Goal: Information Seeking & Learning: Find contact information

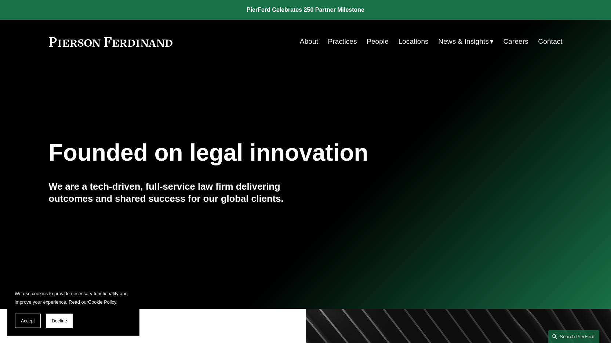
click at [548, 44] on link "Contact" at bounding box center [550, 42] width 24 height 14
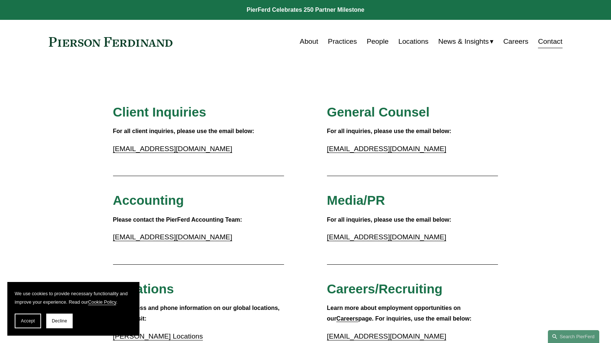
scroll to position [593, 0]
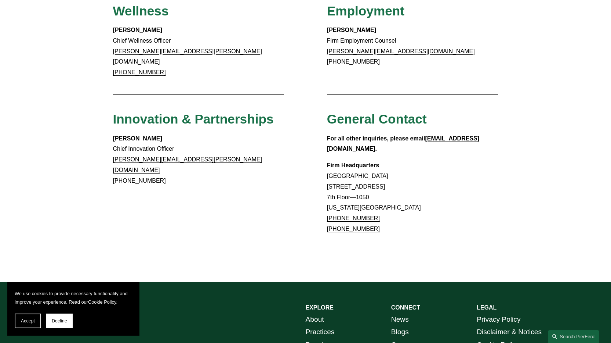
click at [333, 160] on p "Firm Headquarters [GEOGRAPHIC_DATA] [STREET_ADDRESS][US_STATE] [PHONE_NUMBER] […" at bounding box center [412, 197] width 171 height 74
drag, startPoint x: 333, startPoint y: 149, endPoint x: 357, endPoint y: 160, distance: 26.0
click at [357, 160] on p "Firm Headquarters [GEOGRAPHIC_DATA] [STREET_ADDRESS][US_STATE] [PHONE_NUMBER] […" at bounding box center [412, 197] width 171 height 74
copy p "[STREET_ADDRESS] Floor—1050"
click at [334, 172] on p "Firm Headquarters [GEOGRAPHIC_DATA] [STREET_ADDRESS][US_STATE] [PHONE_NUMBER] […" at bounding box center [412, 197] width 171 height 74
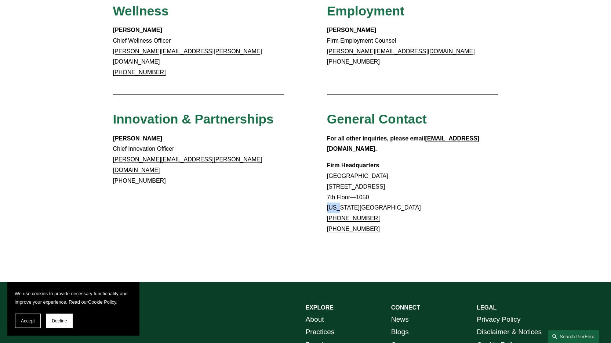
copy p "New"
copy p "[US_STATE],"
drag, startPoint x: 334, startPoint y: 172, endPoint x: 351, endPoint y: 171, distance: 17.3
click at [351, 171] on p "Firm Headquarters [GEOGRAPHIC_DATA] [STREET_ADDRESS][US_STATE] [PHONE_NUMBER] […" at bounding box center [412, 197] width 171 height 74
click at [361, 171] on p "Firm Headquarters [GEOGRAPHIC_DATA] [STREET_ADDRESS][US_STATE] [PHONE_NUMBER] […" at bounding box center [412, 197] width 171 height 74
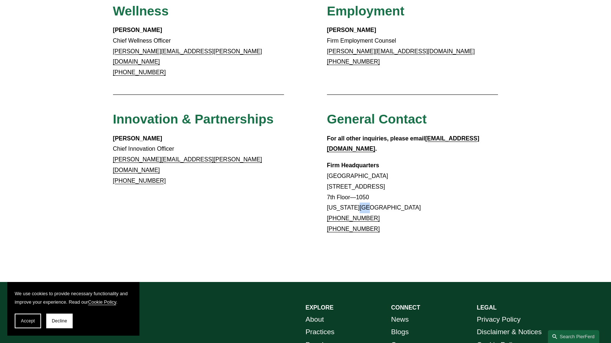
copy p "NY"
click at [361, 171] on p "Firm Headquarters [GEOGRAPHIC_DATA] [STREET_ADDRESS][US_STATE] [PHONE_NUMBER] […" at bounding box center [412, 197] width 171 height 74
click at [371, 169] on p "Firm Headquarters [GEOGRAPHIC_DATA] [STREET_ADDRESS][US_STATE] [PHONE_NUMBER] […" at bounding box center [412, 197] width 171 height 74
copy p "10020"
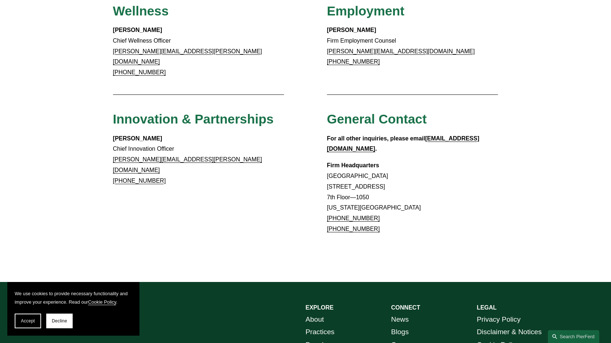
click at [380, 182] on p "Firm Headquarters [GEOGRAPHIC_DATA] [STREET_ADDRESS][US_STATE] [PHONE_NUMBER] […" at bounding box center [412, 197] width 171 height 74
copy link "[PHONE_NUMBER]"
drag, startPoint x: 380, startPoint y: 182, endPoint x: 363, endPoint y: 178, distance: 17.3
click at [361, 178] on p "Firm Headquarters [GEOGRAPHIC_DATA] [STREET_ADDRESS][US_STATE] [PHONE_NUMBER] […" at bounding box center [412, 197] width 171 height 74
click at [393, 186] on p "Firm Headquarters [GEOGRAPHIC_DATA] [STREET_ADDRESS][US_STATE] [PHONE_NUMBER] […" at bounding box center [412, 197] width 171 height 74
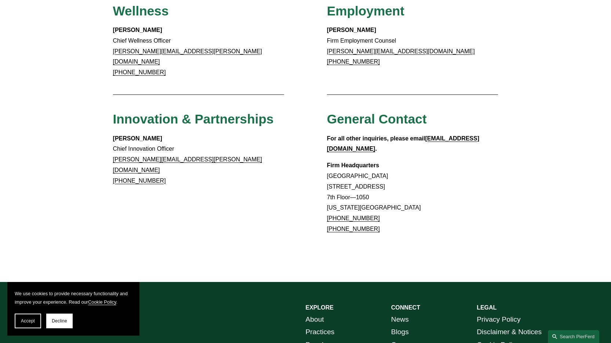
copy link "917.914.2279"
drag, startPoint x: 379, startPoint y: 180, endPoint x: 334, endPoint y: 185, distance: 45.4
click at [334, 185] on p "Firm Headquarters [GEOGRAPHIC_DATA] [STREET_ADDRESS][US_STATE] [PHONE_NUMBER] […" at bounding box center [412, 197] width 171 height 74
click at [375, 181] on p "Firm Headquarters [GEOGRAPHIC_DATA] [STREET_ADDRESS][US_STATE] [PHONE_NUMBER] […" at bounding box center [412, 197] width 171 height 74
drag, startPoint x: 350, startPoint y: 182, endPoint x: 338, endPoint y: 182, distance: 11.4
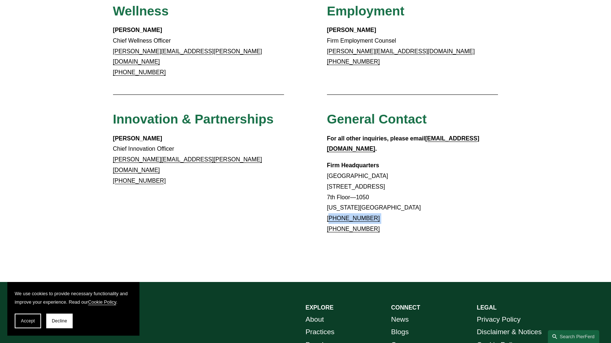
click at [338, 182] on p "Firm Headquarters [GEOGRAPHIC_DATA] [STREET_ADDRESS][US_STATE] [PHONE_NUMBER] […" at bounding box center [412, 197] width 171 height 74
